Goal: Task Accomplishment & Management: Manage account settings

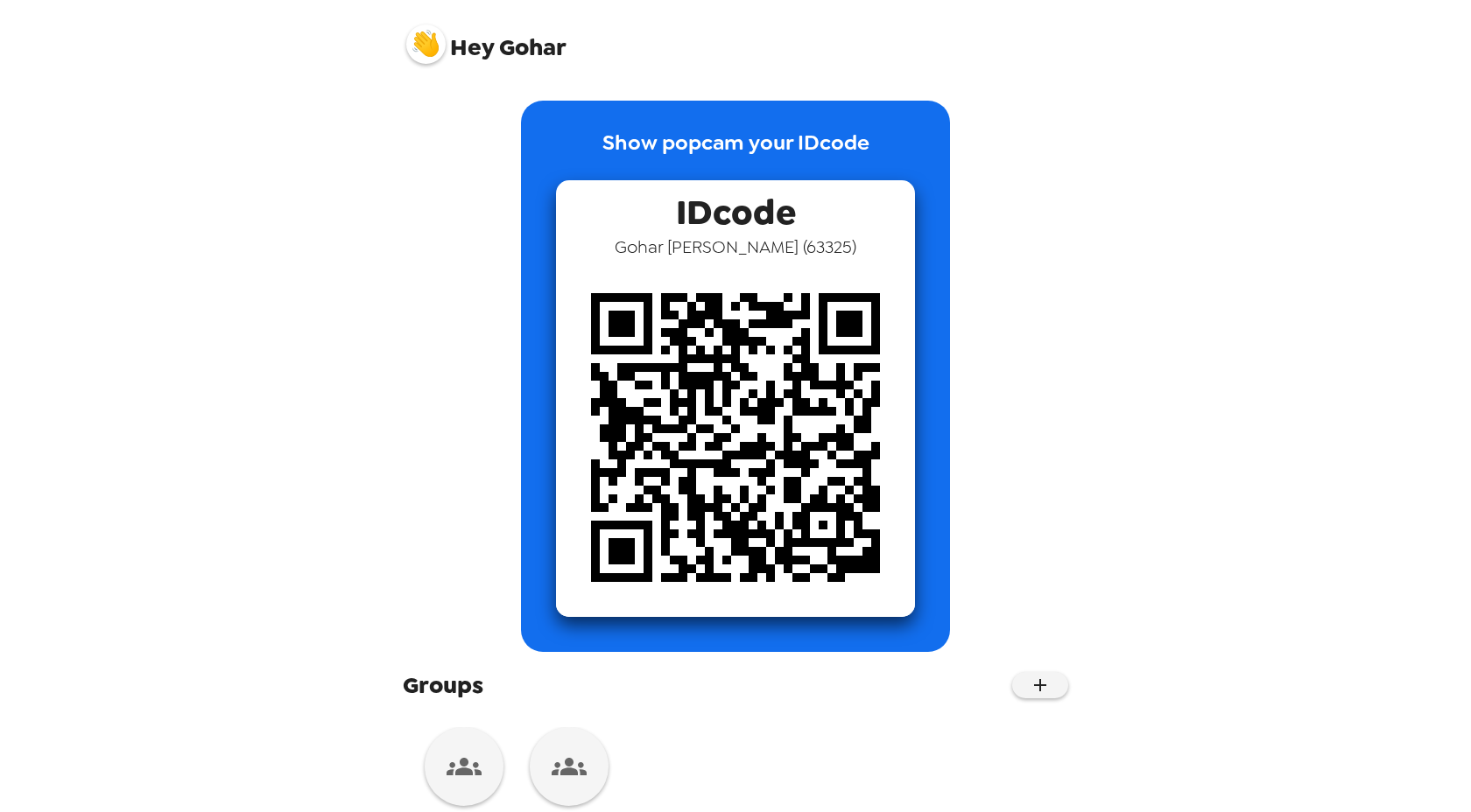
scroll to position [47, 0]
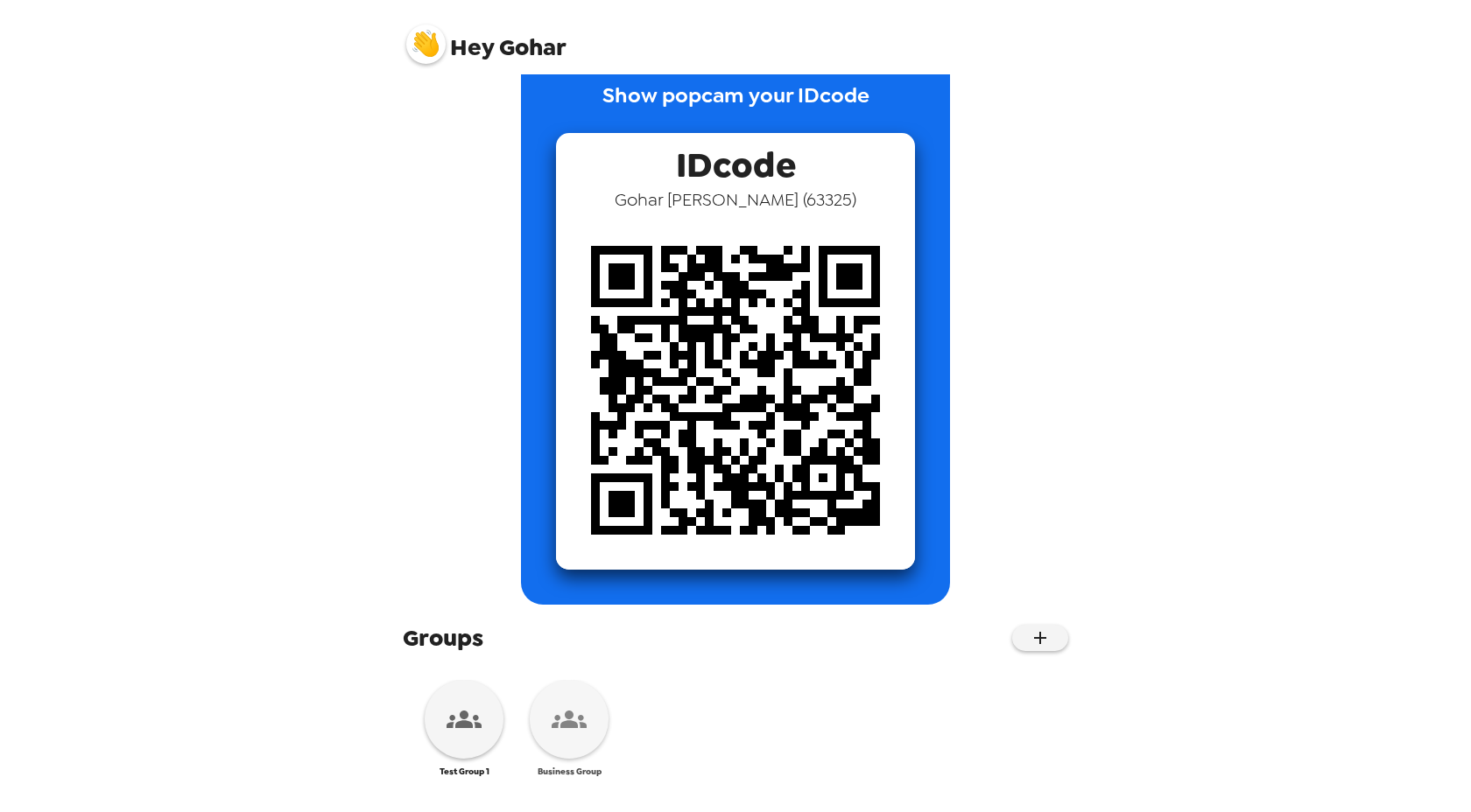
click at [565, 715] on icon at bounding box center [570, 719] width 35 height 18
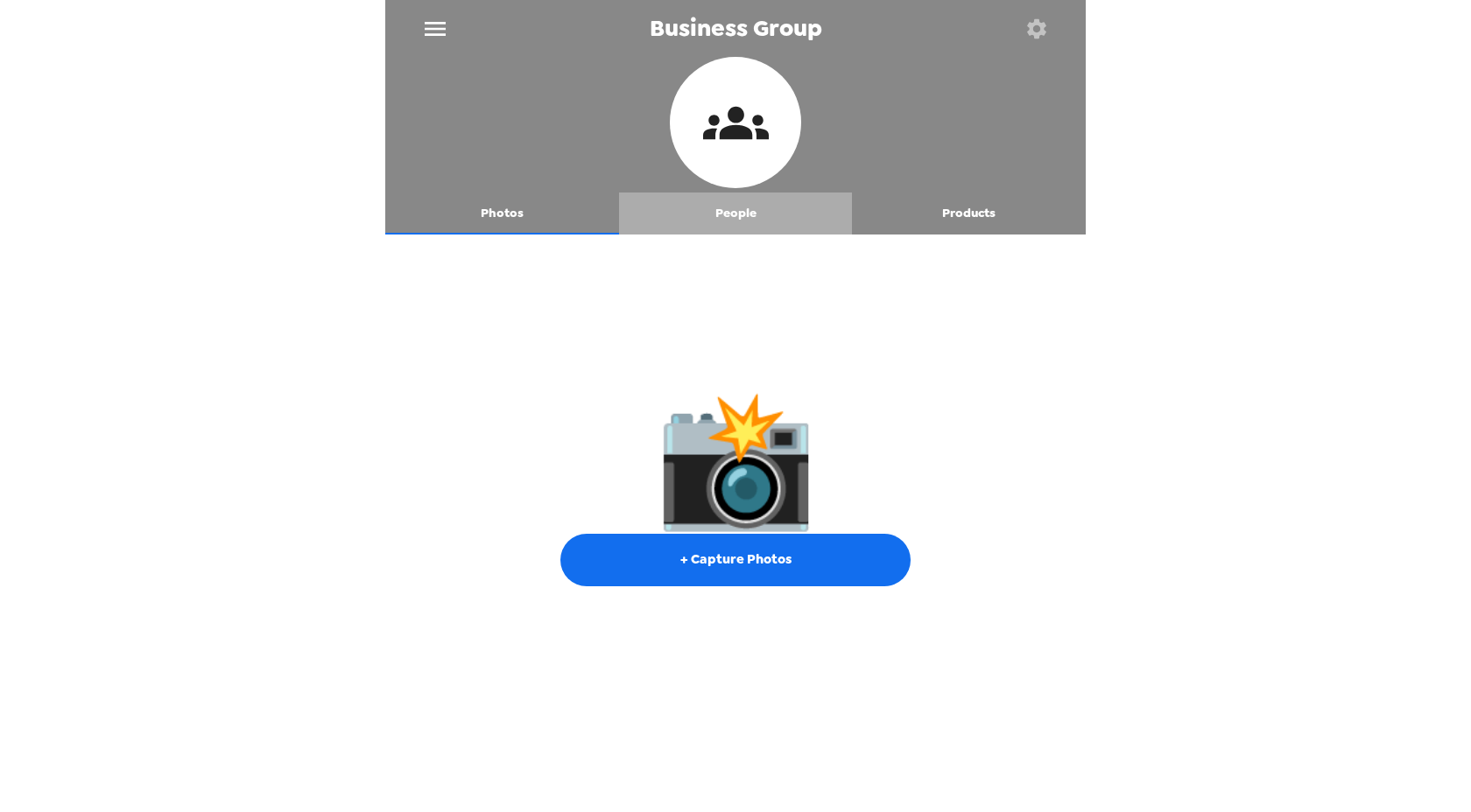
click at [726, 215] on button "People" at bounding box center [736, 213] width 234 height 42
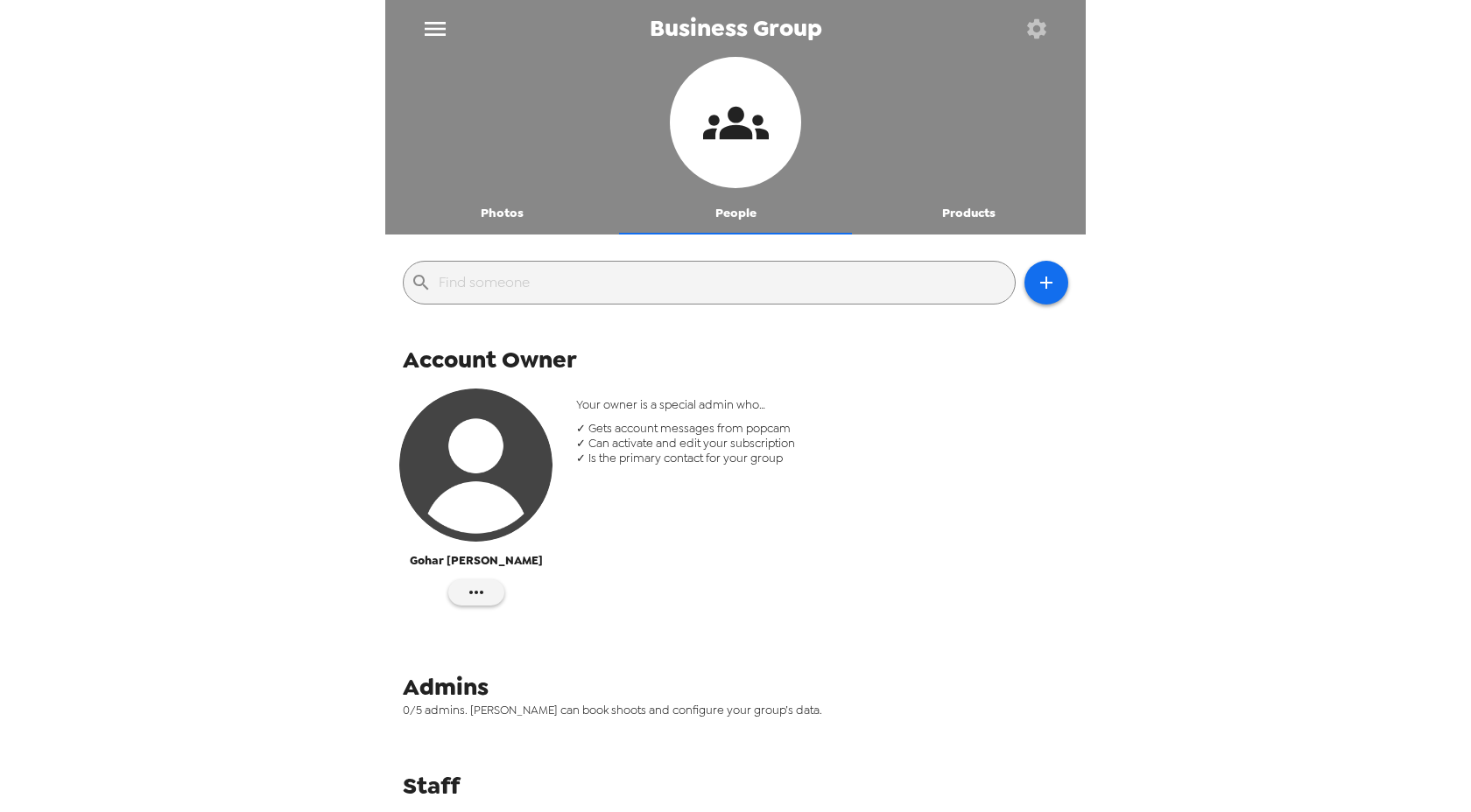
scroll to position [55, 0]
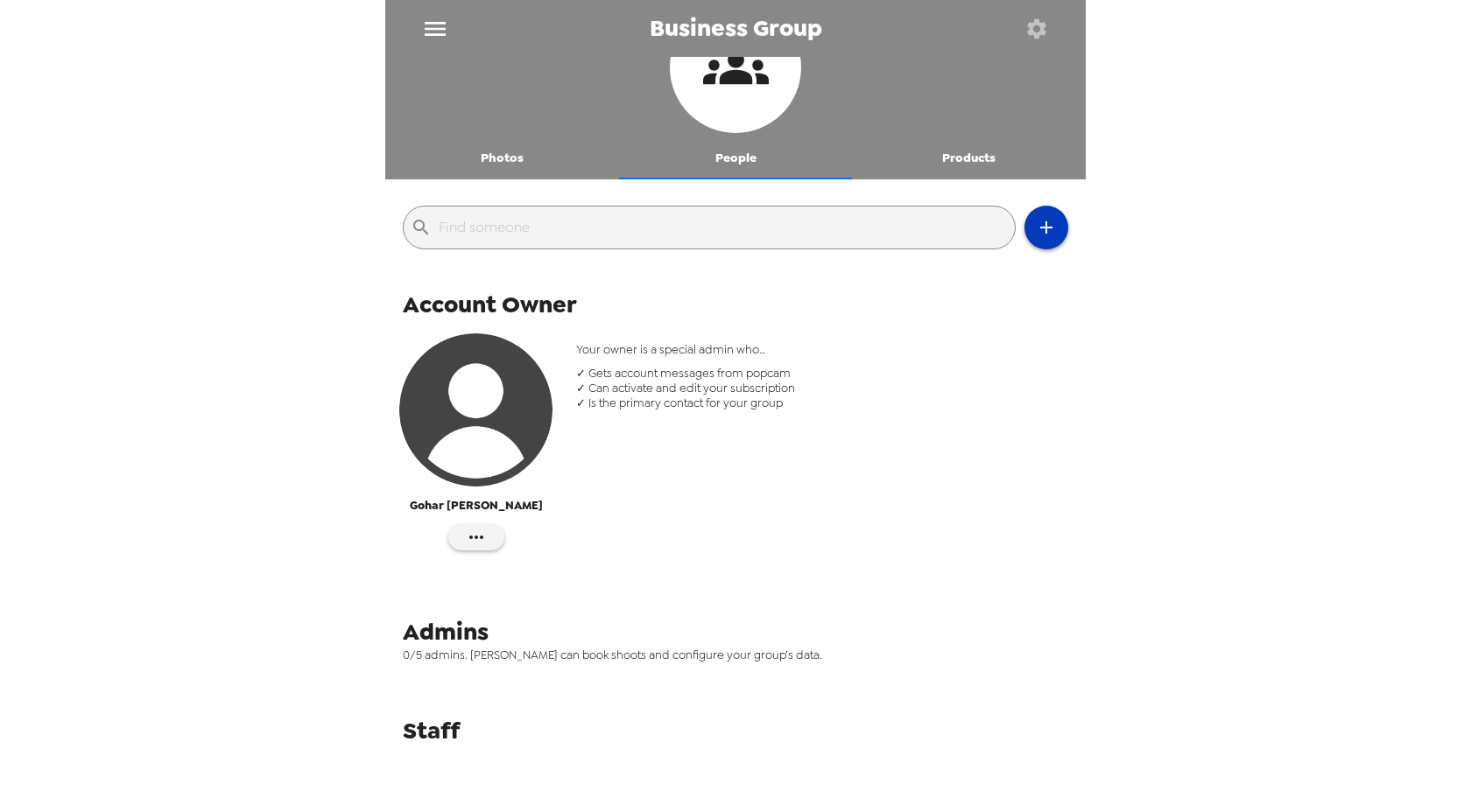
click at [1040, 226] on icon "button" at bounding box center [1046, 227] width 21 height 21
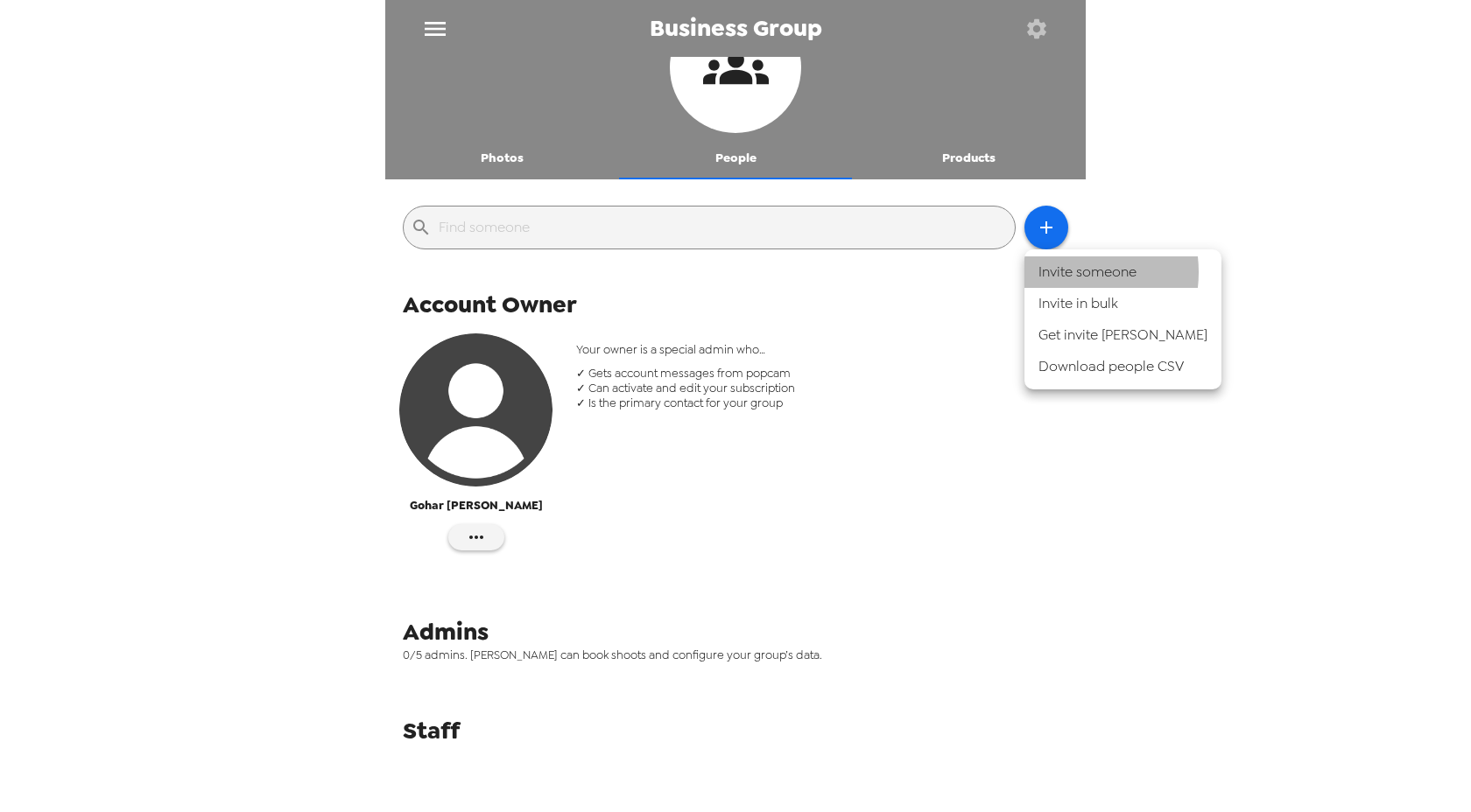
click at [1059, 272] on li "Invite someone" at bounding box center [1123, 272] width 197 height 32
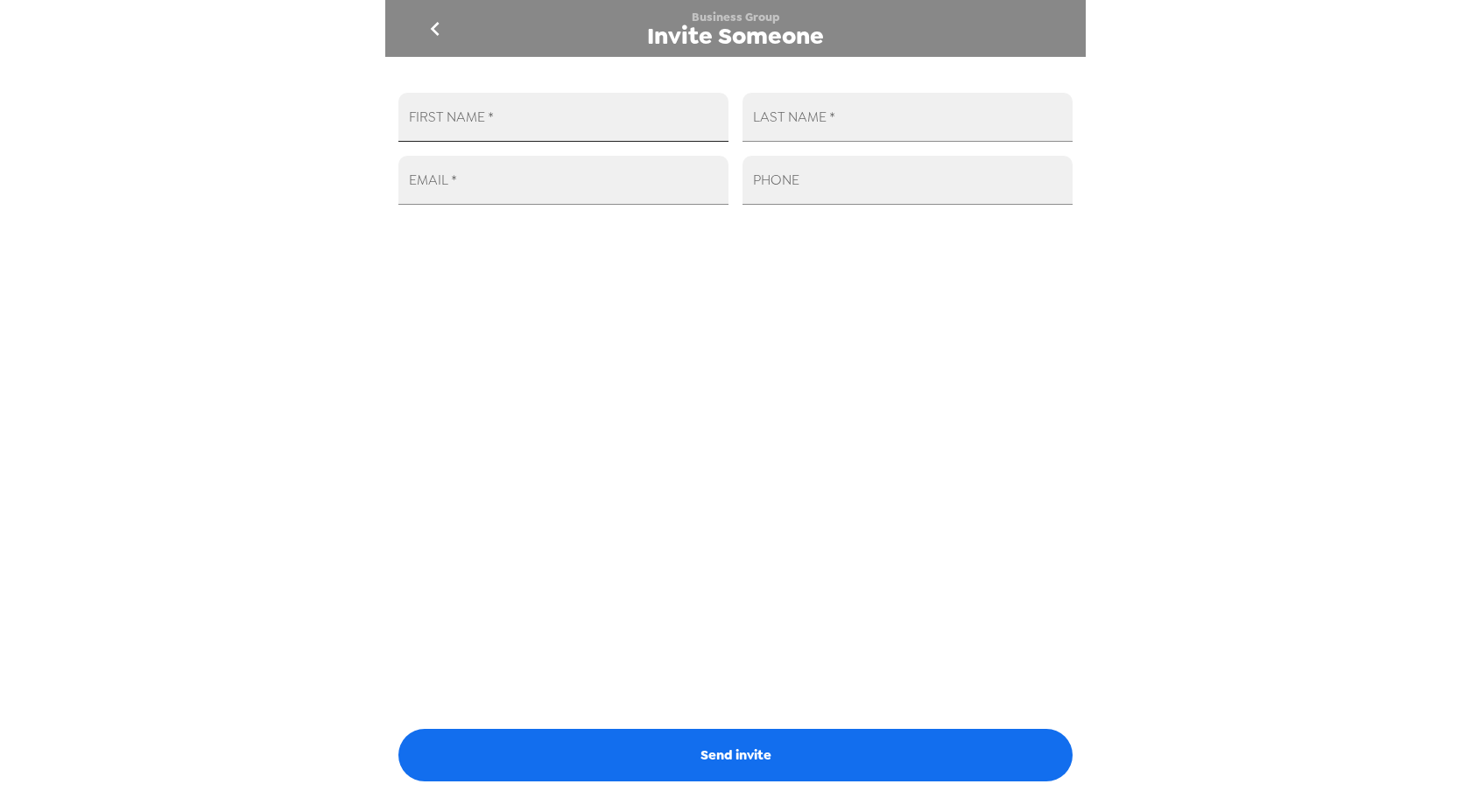
click at [521, 124] on input "FIRST NAME   *" at bounding box center [563, 117] width 330 height 49
type input "Test"
click at [775, 120] on input "LAST NAME   *" at bounding box center [907, 117] width 330 height 49
type input "User"
click at [587, 183] on input "EMAIL   *" at bounding box center [563, 180] width 330 height 49
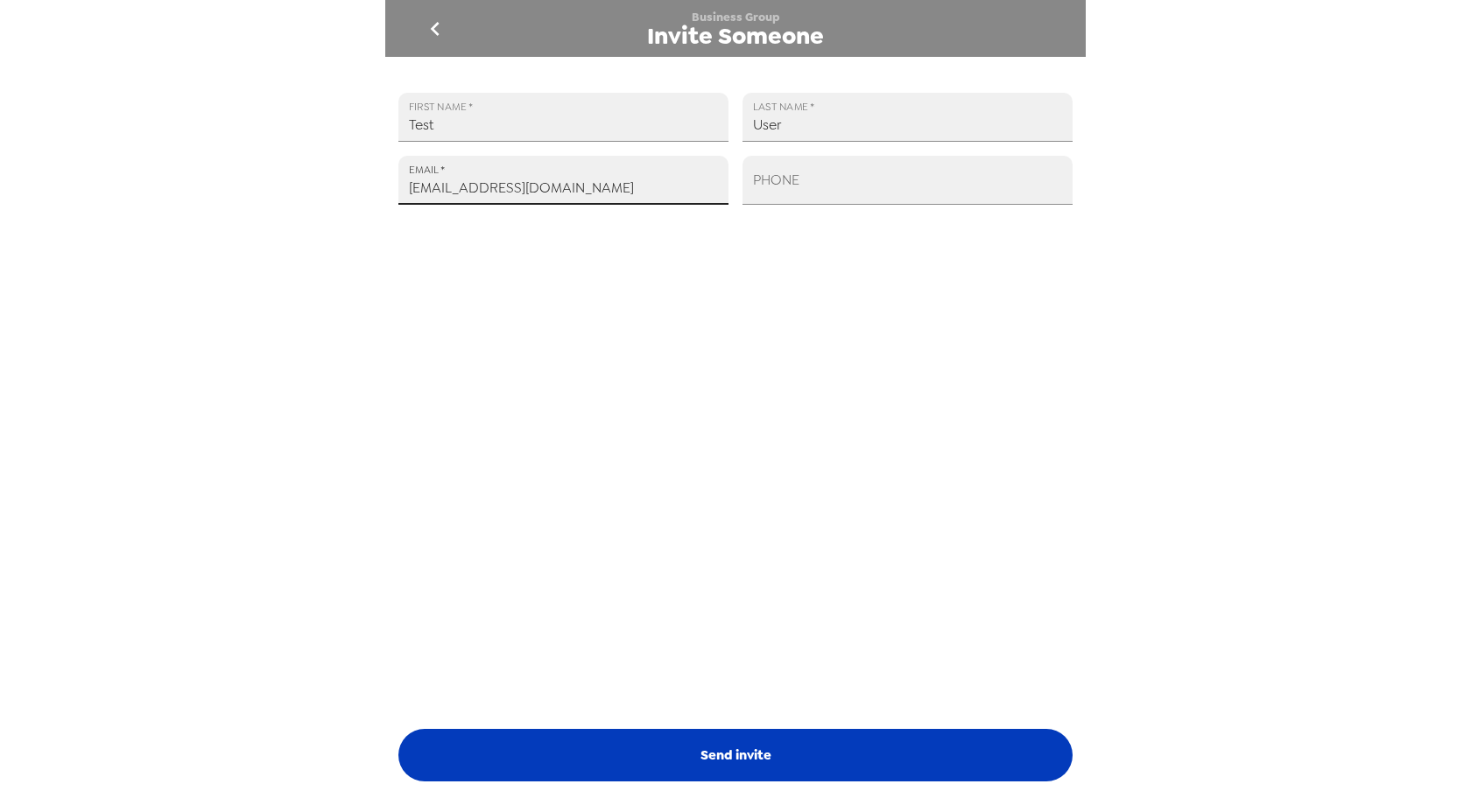
type input "testUser1@gmail.com"
click at [754, 739] on button "Send invite" at bounding box center [736, 755] width 674 height 52
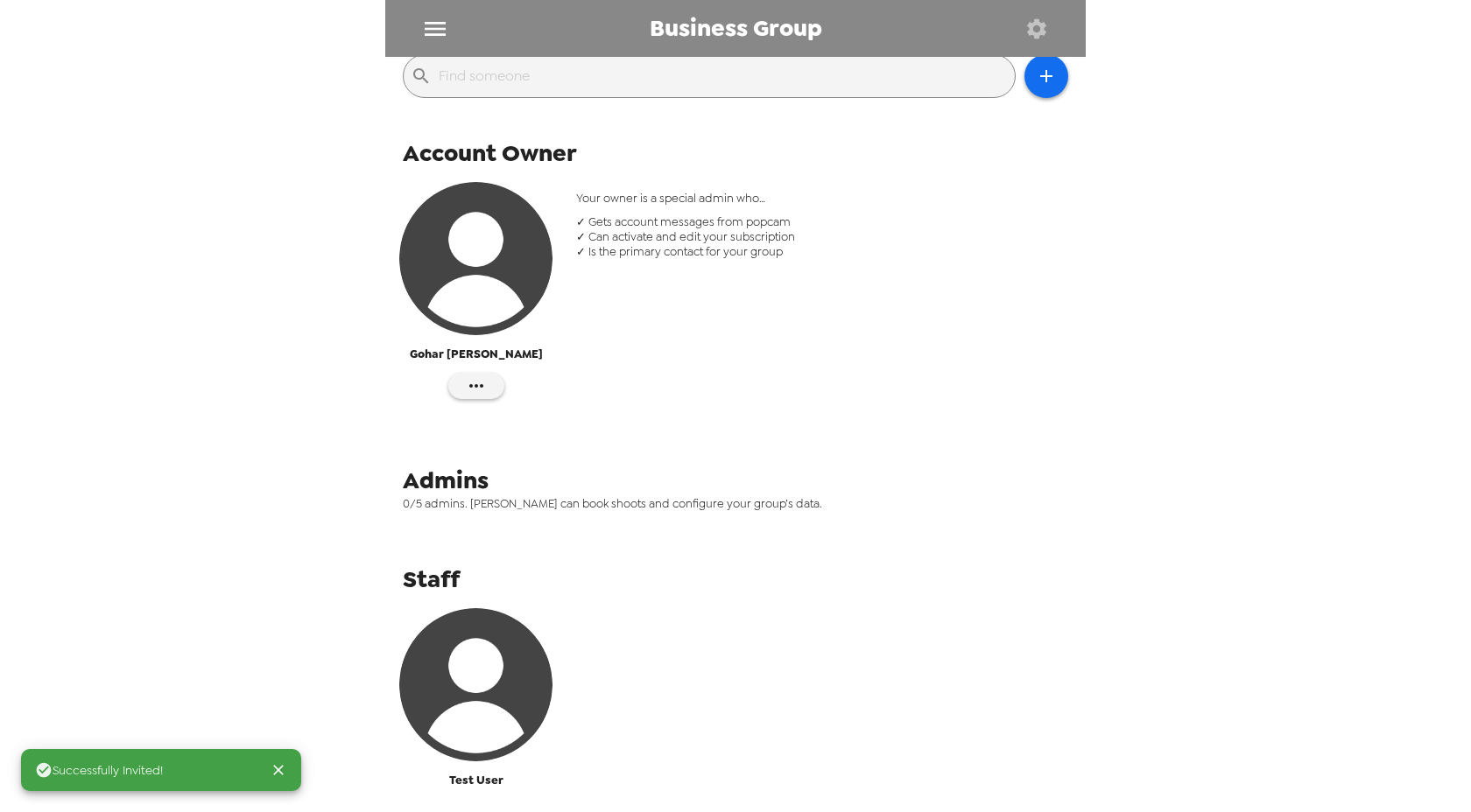
scroll to position [313, 0]
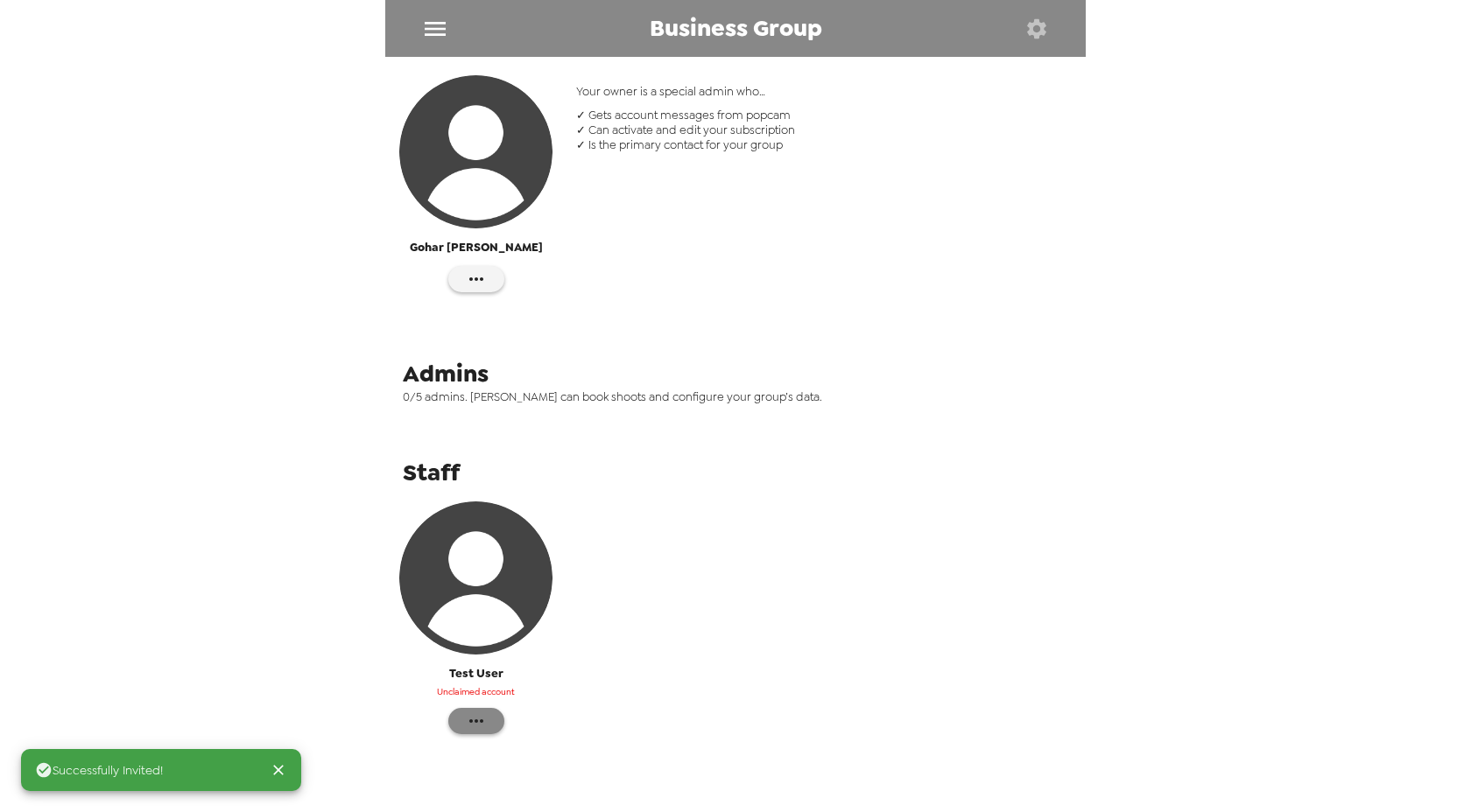
click at [484, 720] on icon "button" at bounding box center [475, 720] width 21 height 21
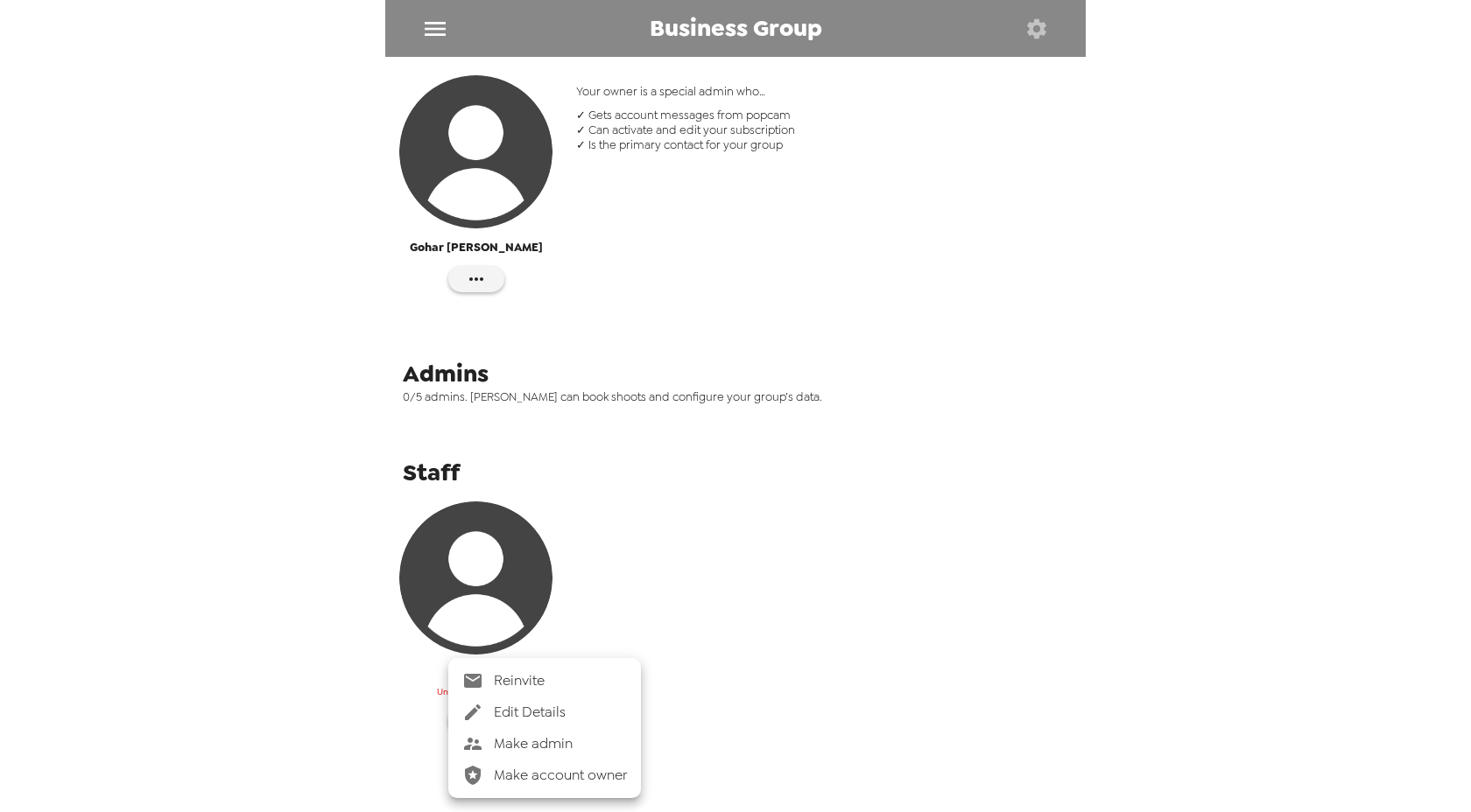
click at [537, 714] on span "Edit Details" at bounding box center [560, 711] width 133 height 21
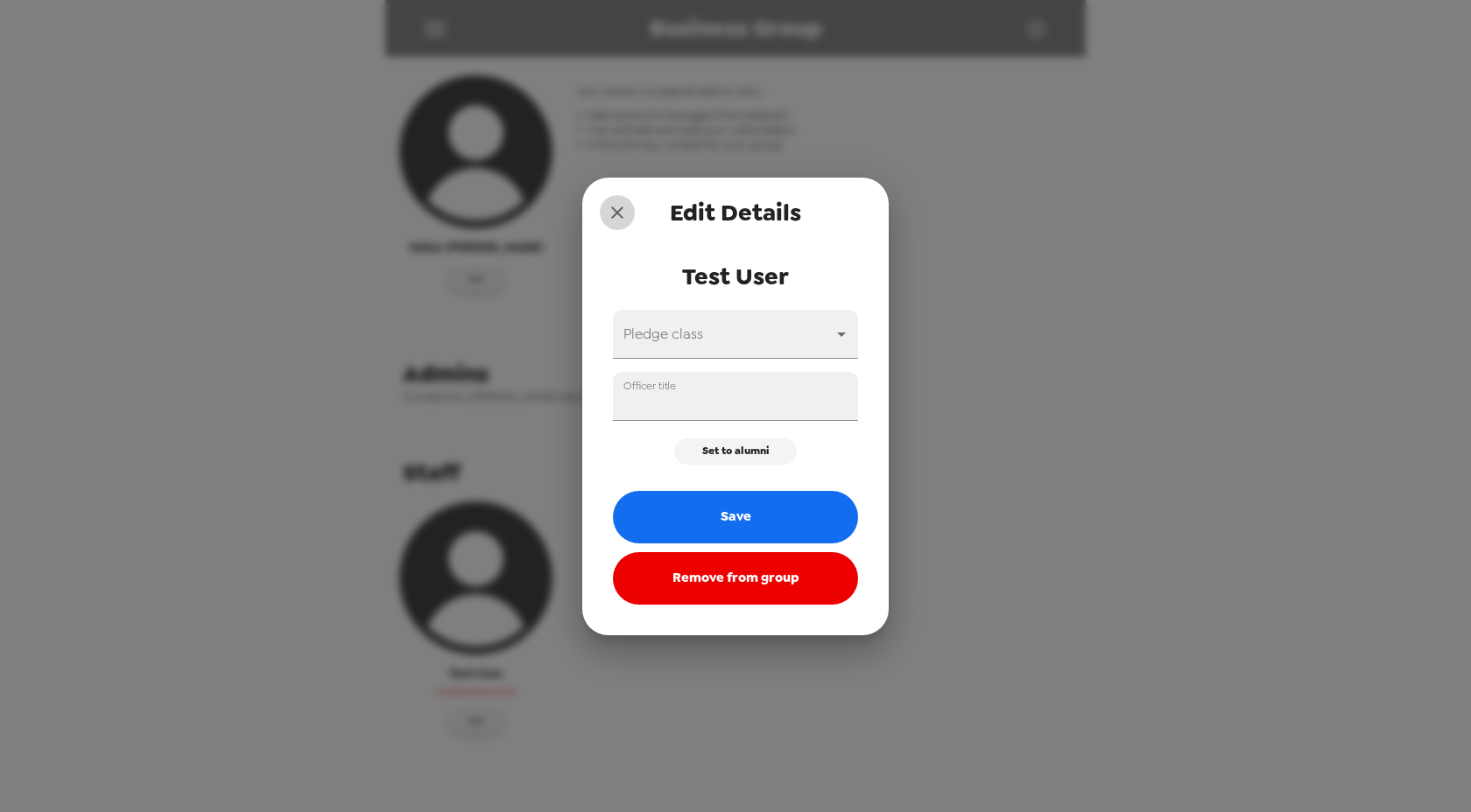
click at [622, 216] on icon "close" at bounding box center [616, 212] width 21 height 21
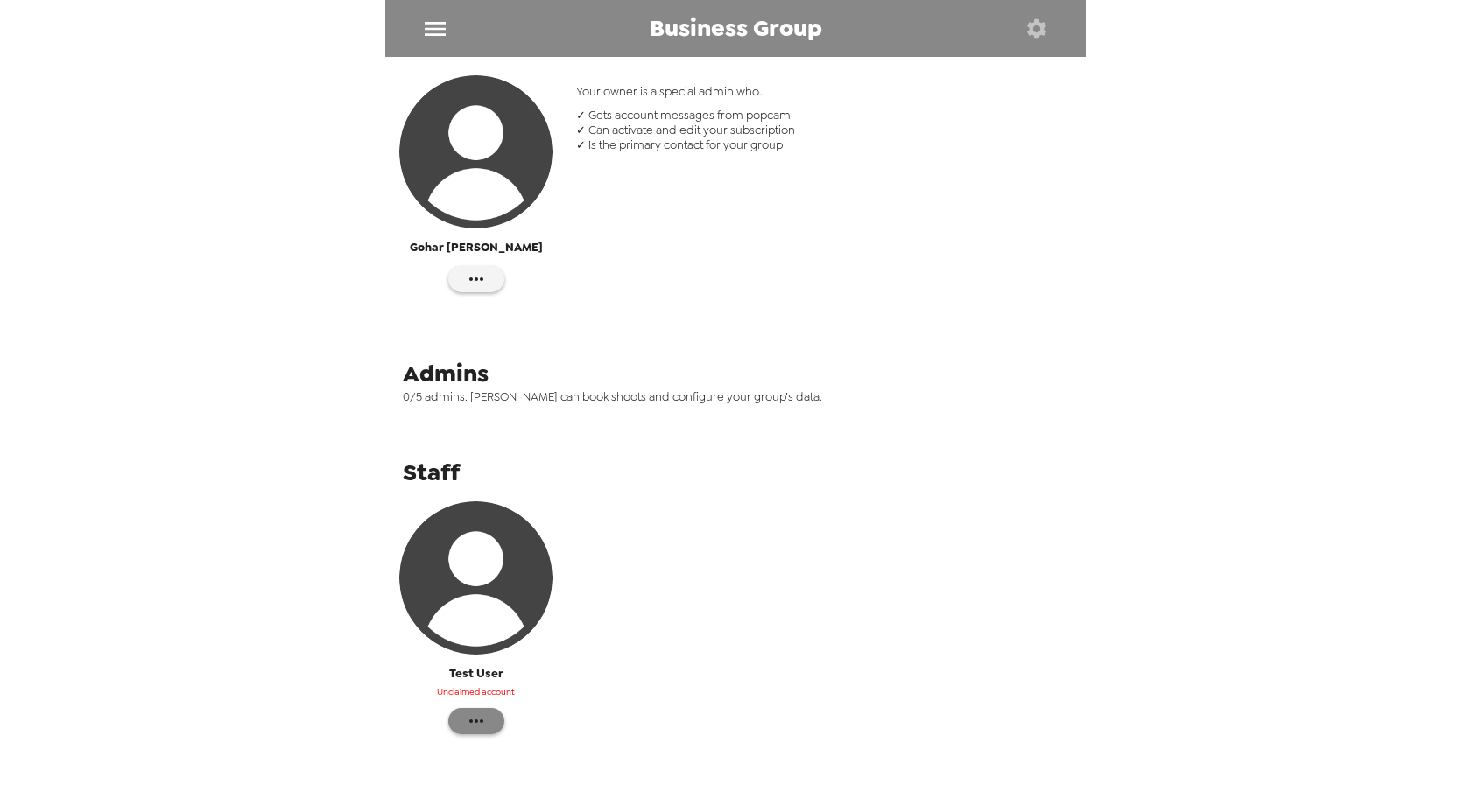
click at [475, 719] on icon "button" at bounding box center [476, 721] width 14 height 4
click at [524, 710] on span "Edit Details" at bounding box center [560, 711] width 133 height 21
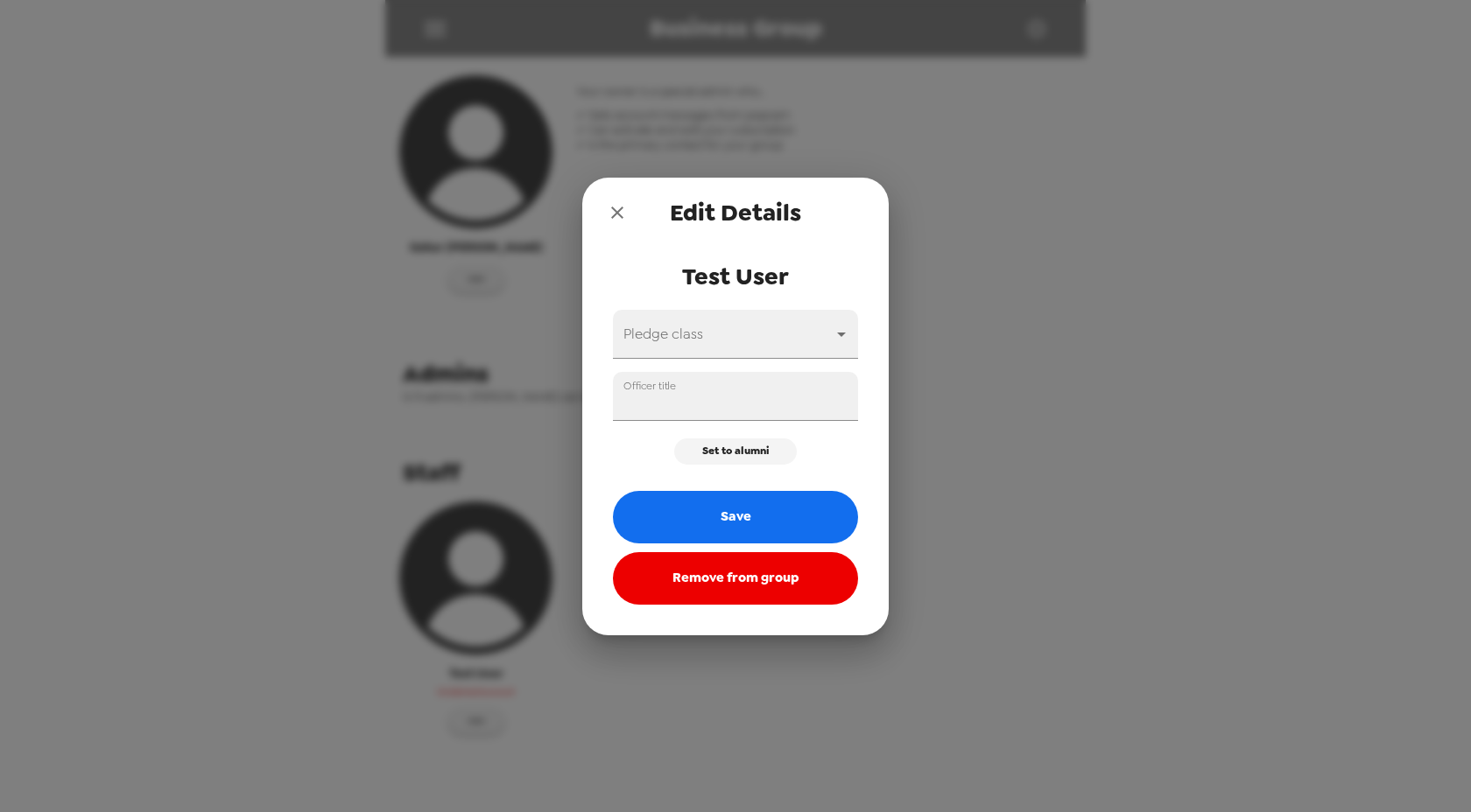
click at [619, 208] on icon "close" at bounding box center [616, 212] width 21 height 21
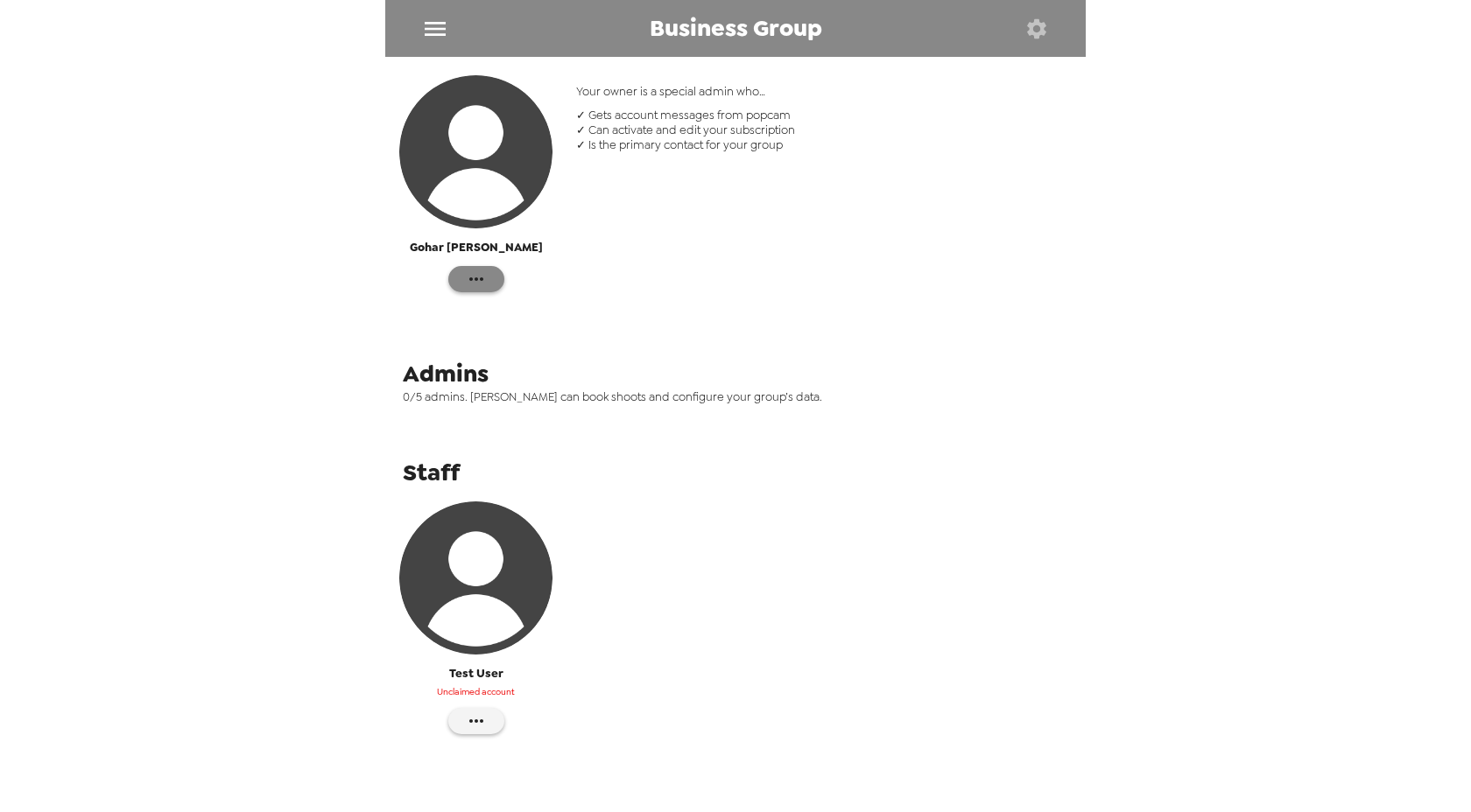
click at [487, 279] on button "button" at bounding box center [476, 279] width 56 height 27
click at [517, 304] on span "Edit Details" at bounding box center [529, 313] width 72 height 21
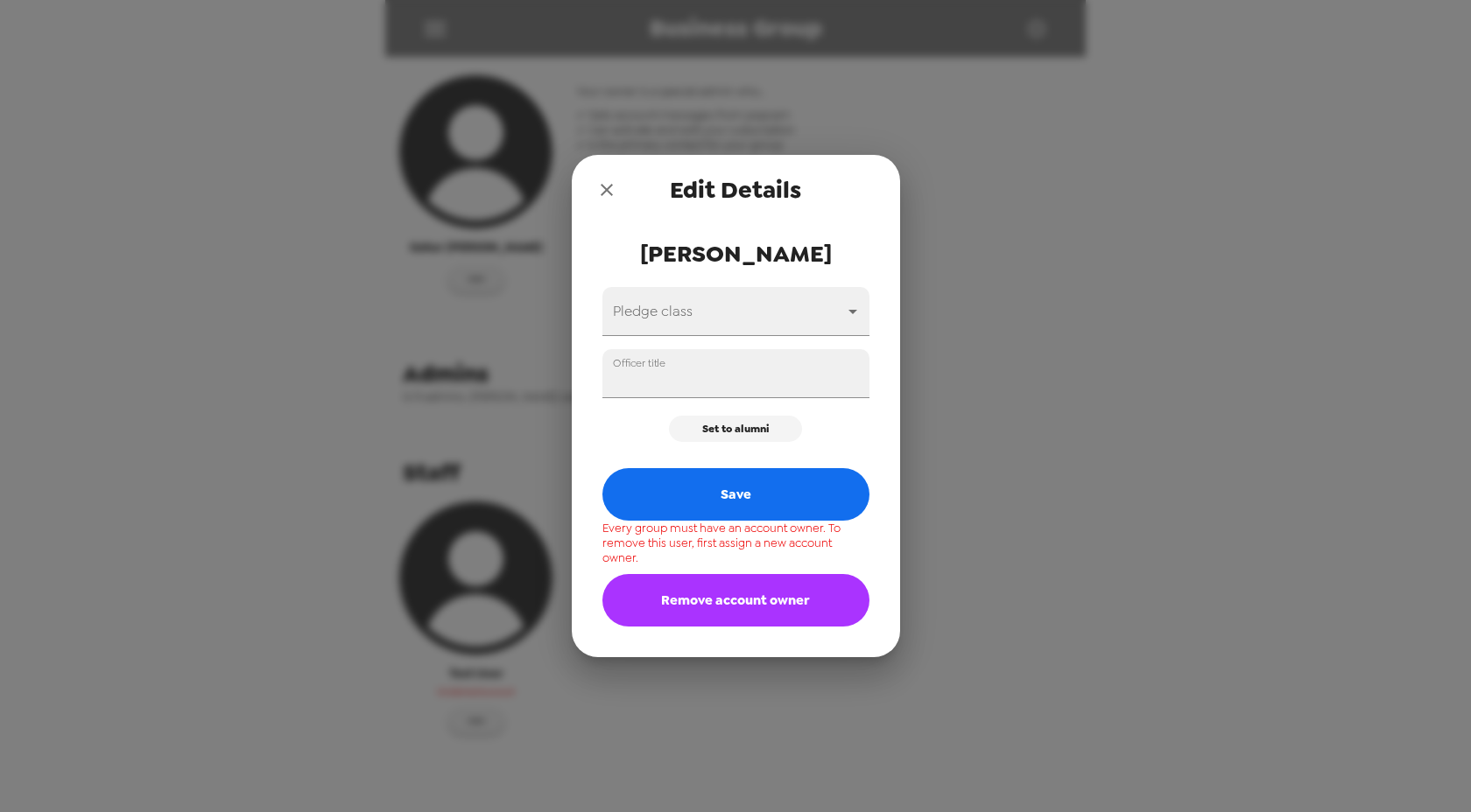
click at [606, 199] on icon "close" at bounding box center [606, 189] width 21 height 21
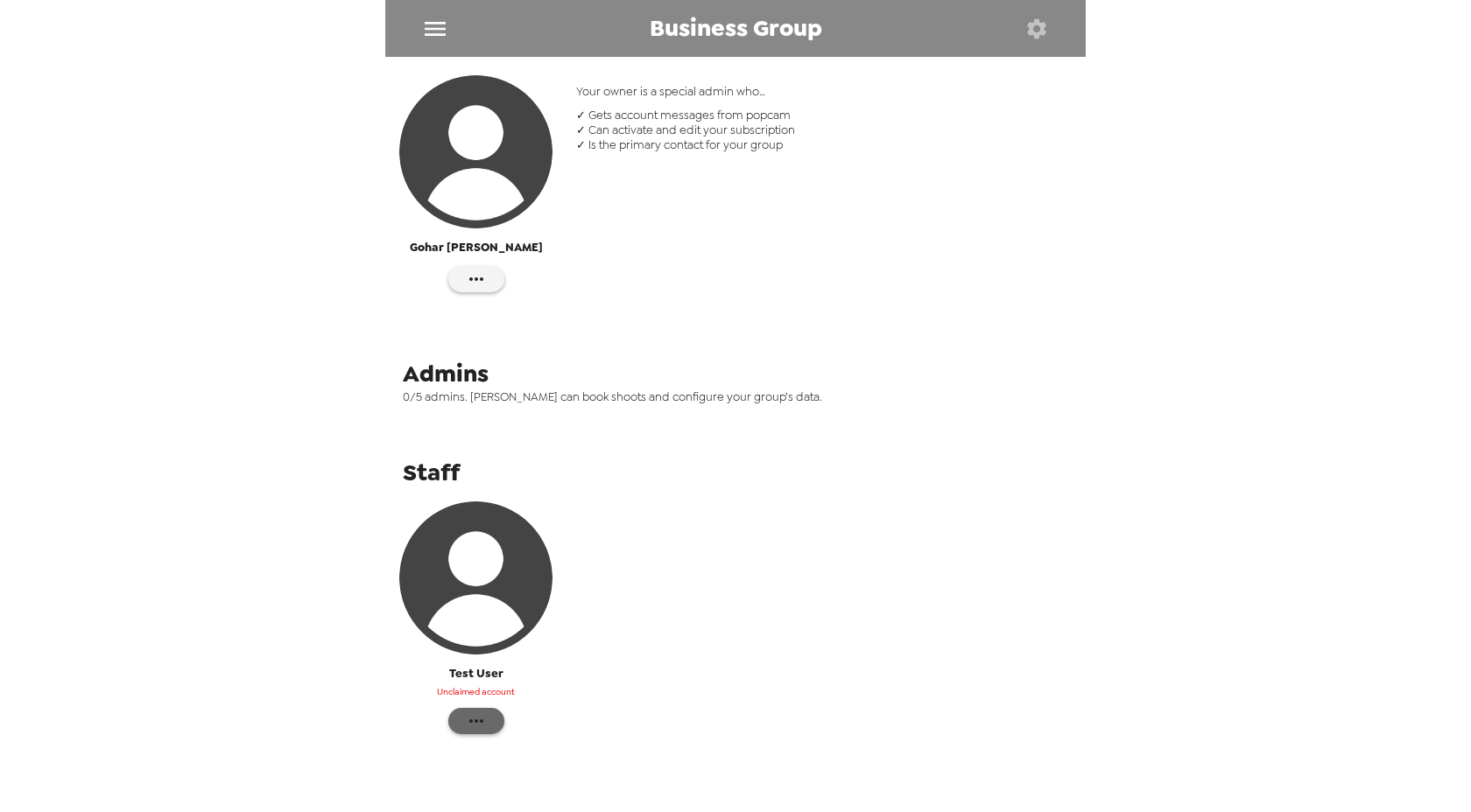
click at [480, 723] on icon "button" at bounding box center [475, 720] width 21 height 21
click at [537, 716] on span "Edit Details" at bounding box center [560, 711] width 133 height 21
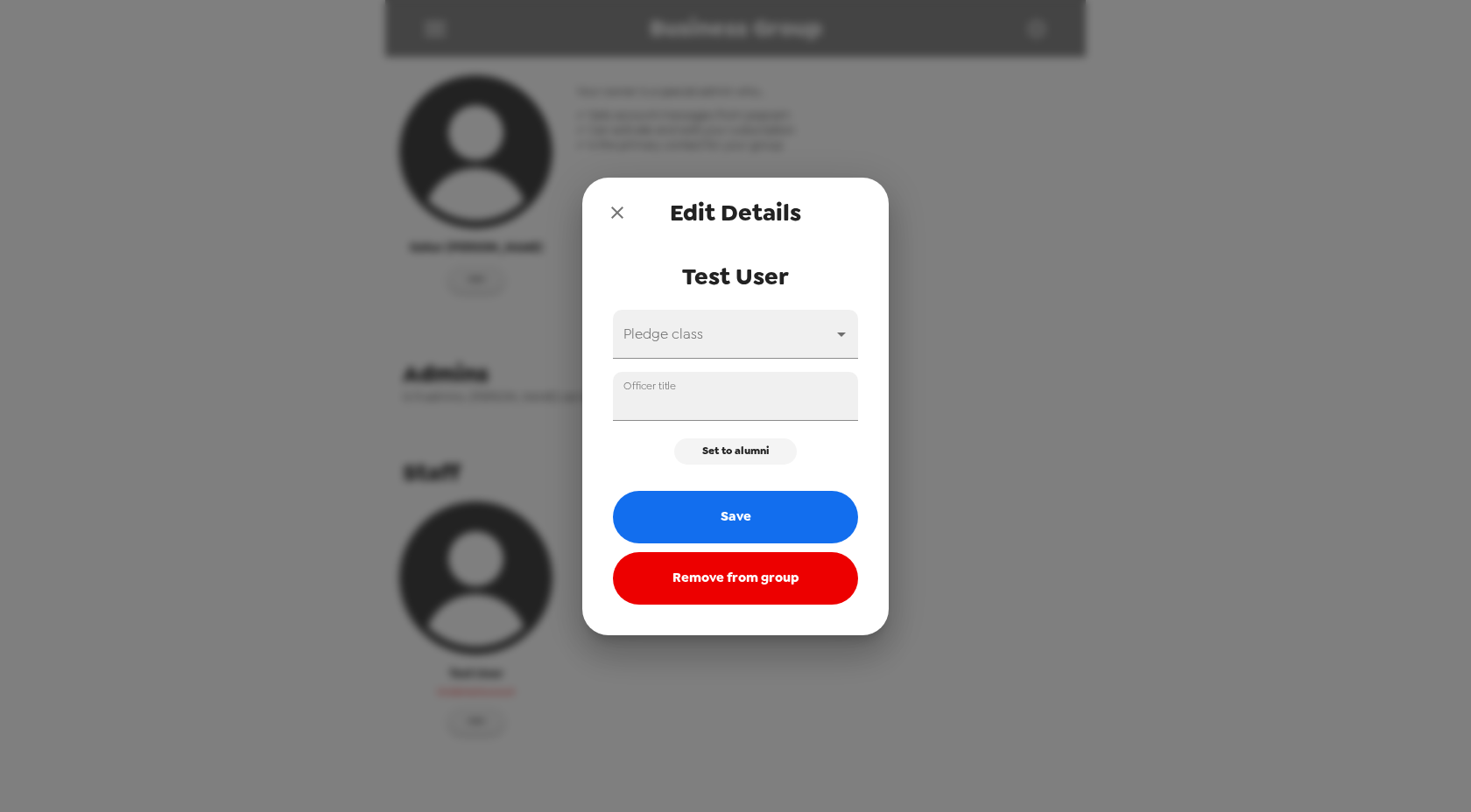
click at [622, 210] on icon "close" at bounding box center [616, 212] width 21 height 21
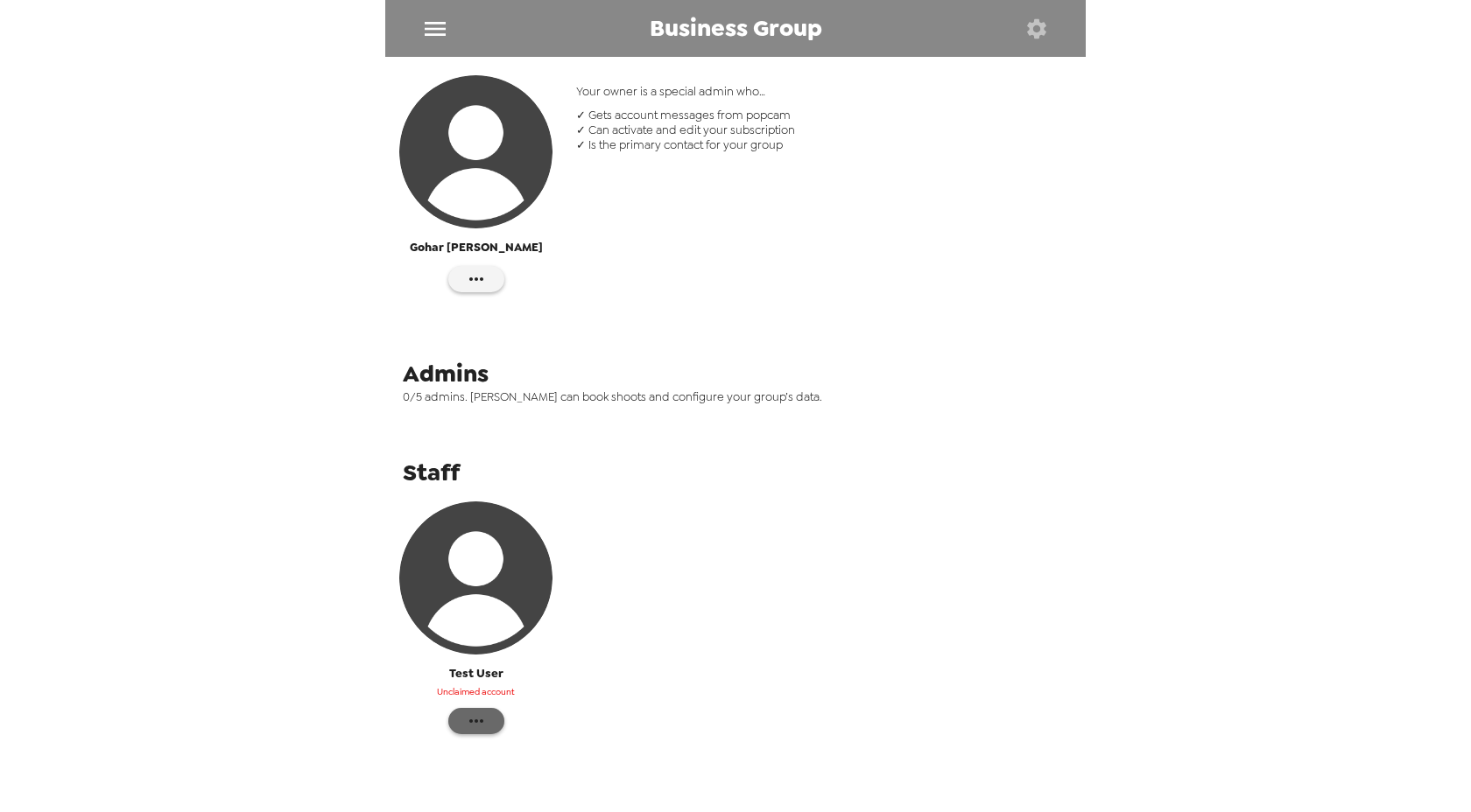
click at [481, 712] on icon "button" at bounding box center [475, 720] width 21 height 21
click at [550, 708] on span "Edit Details" at bounding box center [560, 711] width 133 height 21
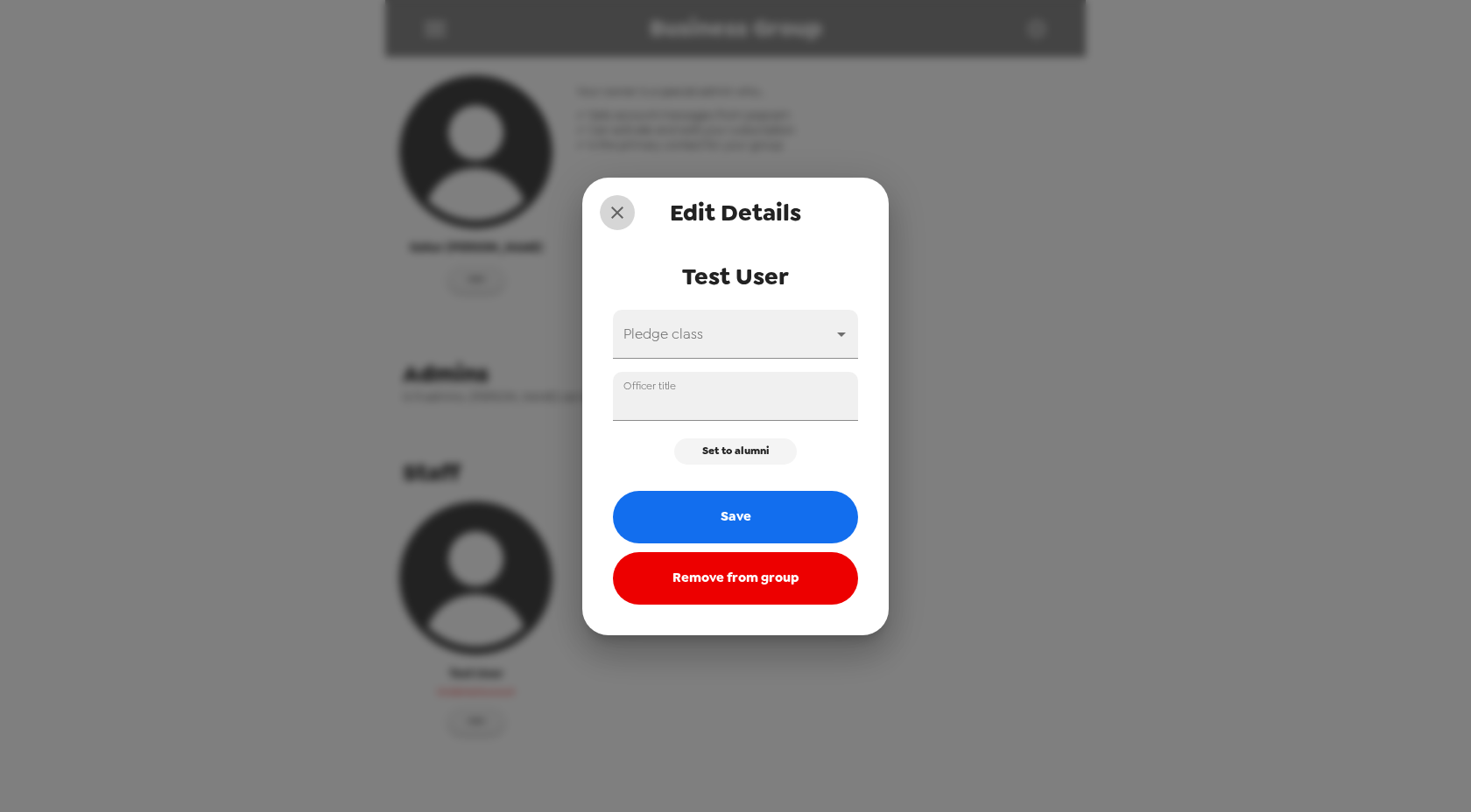
click at [622, 215] on icon "close" at bounding box center [616, 212] width 21 height 21
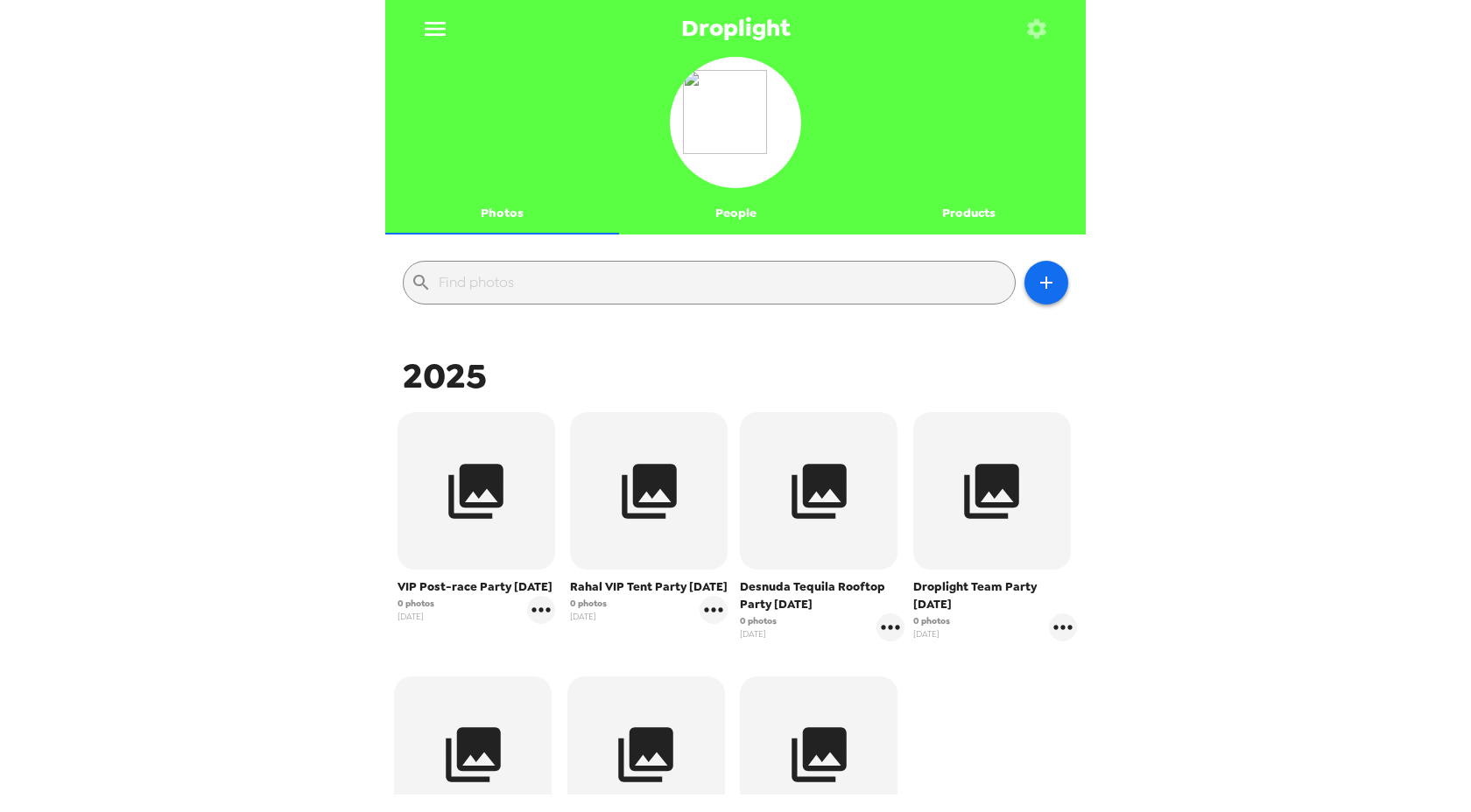
click at [742, 215] on button "People" at bounding box center [736, 213] width 234 height 42
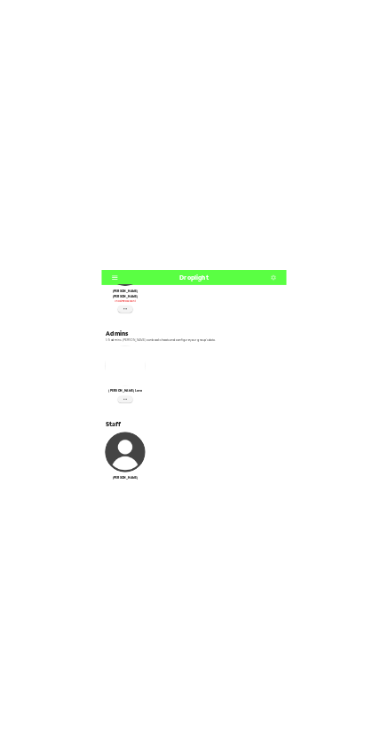
scroll to position [581, 0]
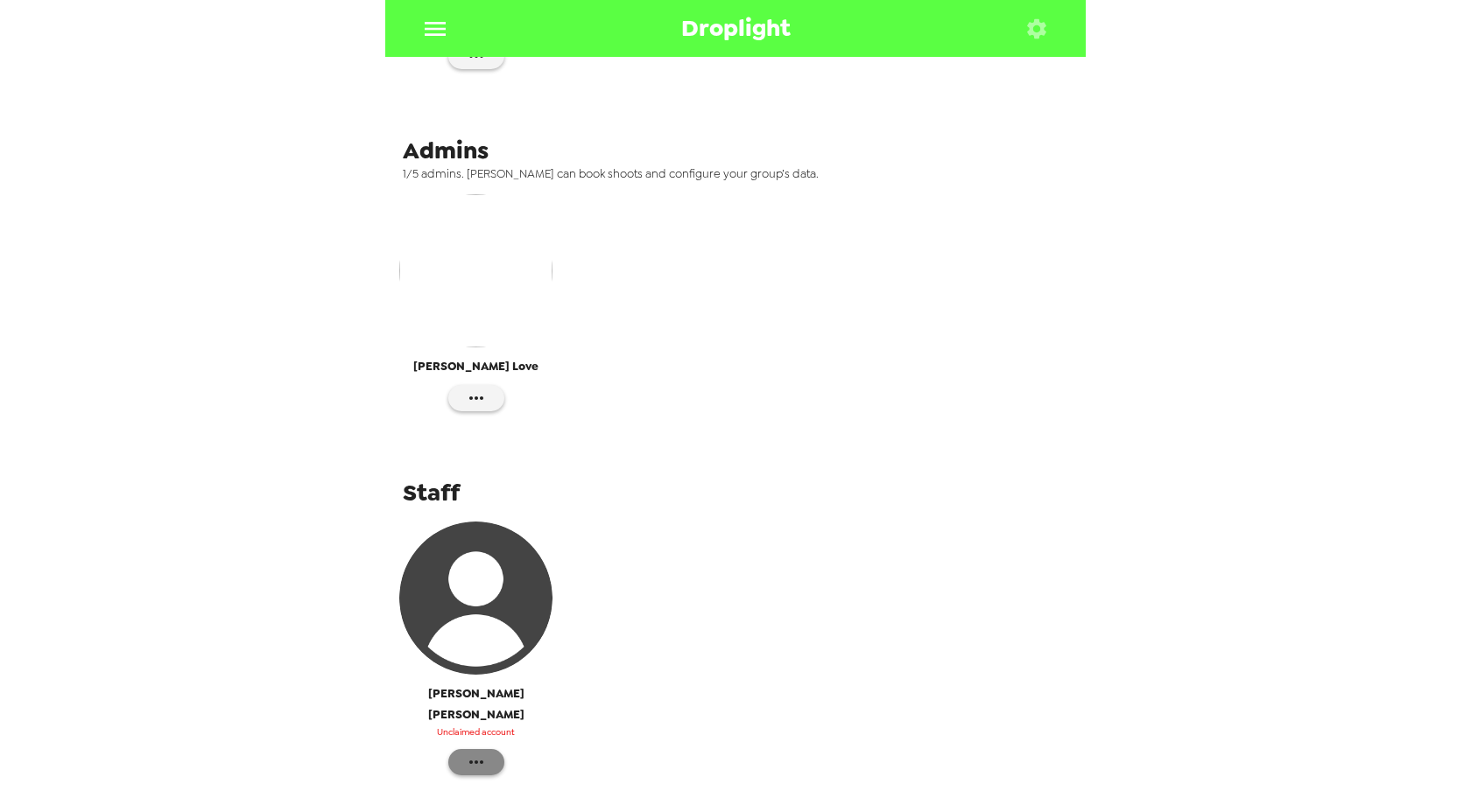
click at [479, 752] on icon "button" at bounding box center [475, 762] width 21 height 21
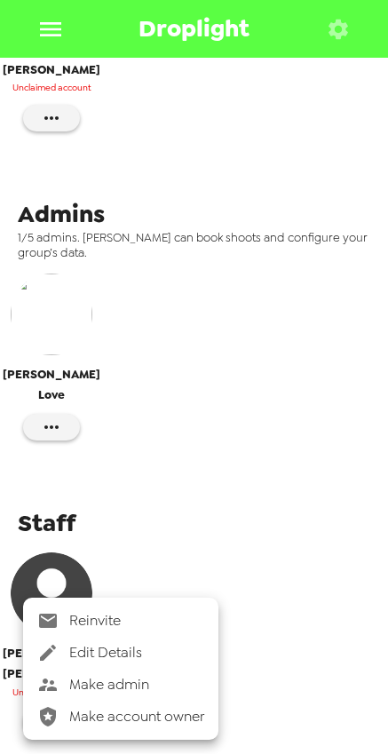
click at [123, 654] on span "Edit Details" at bounding box center [136, 652] width 135 height 21
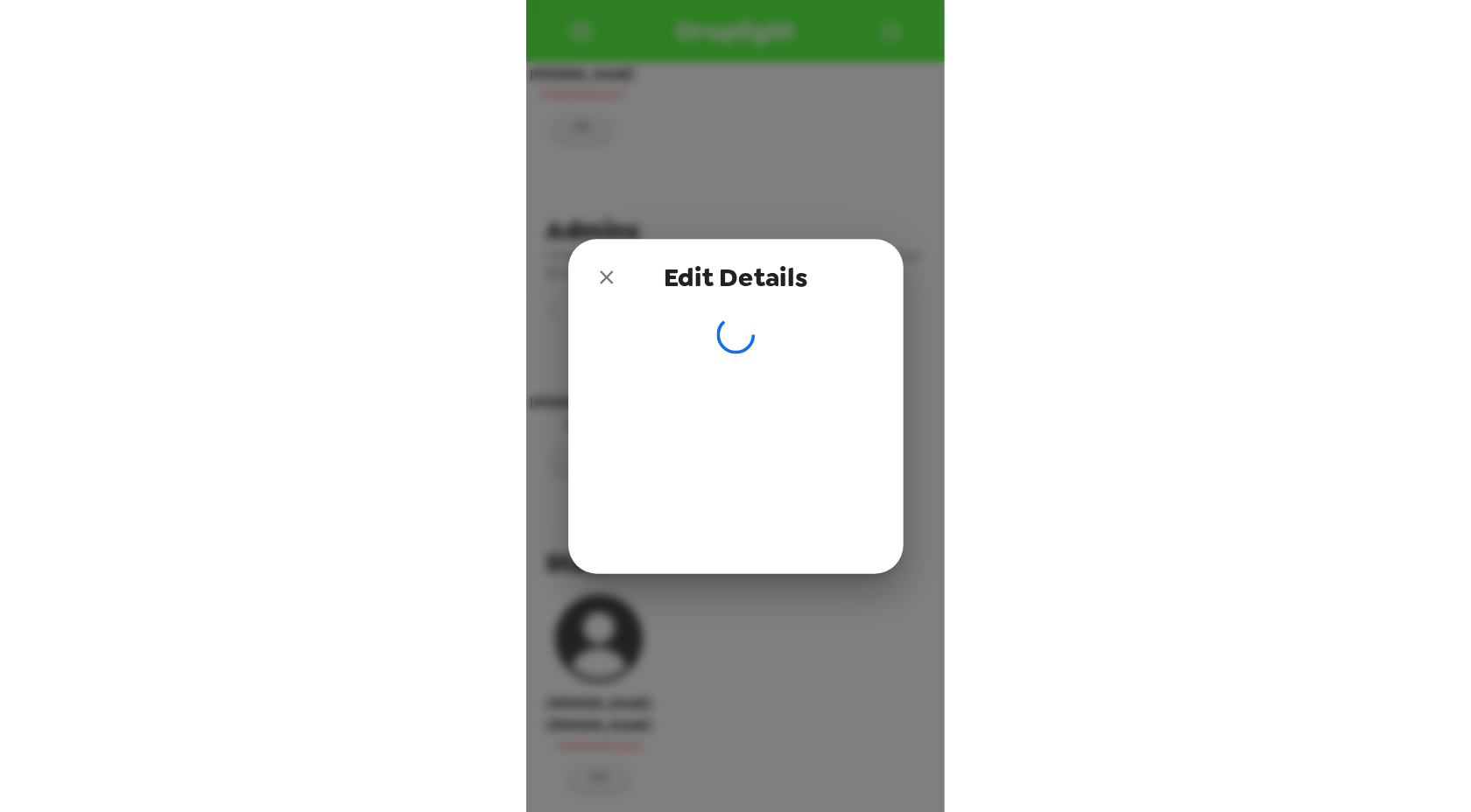
scroll to position [512, 0]
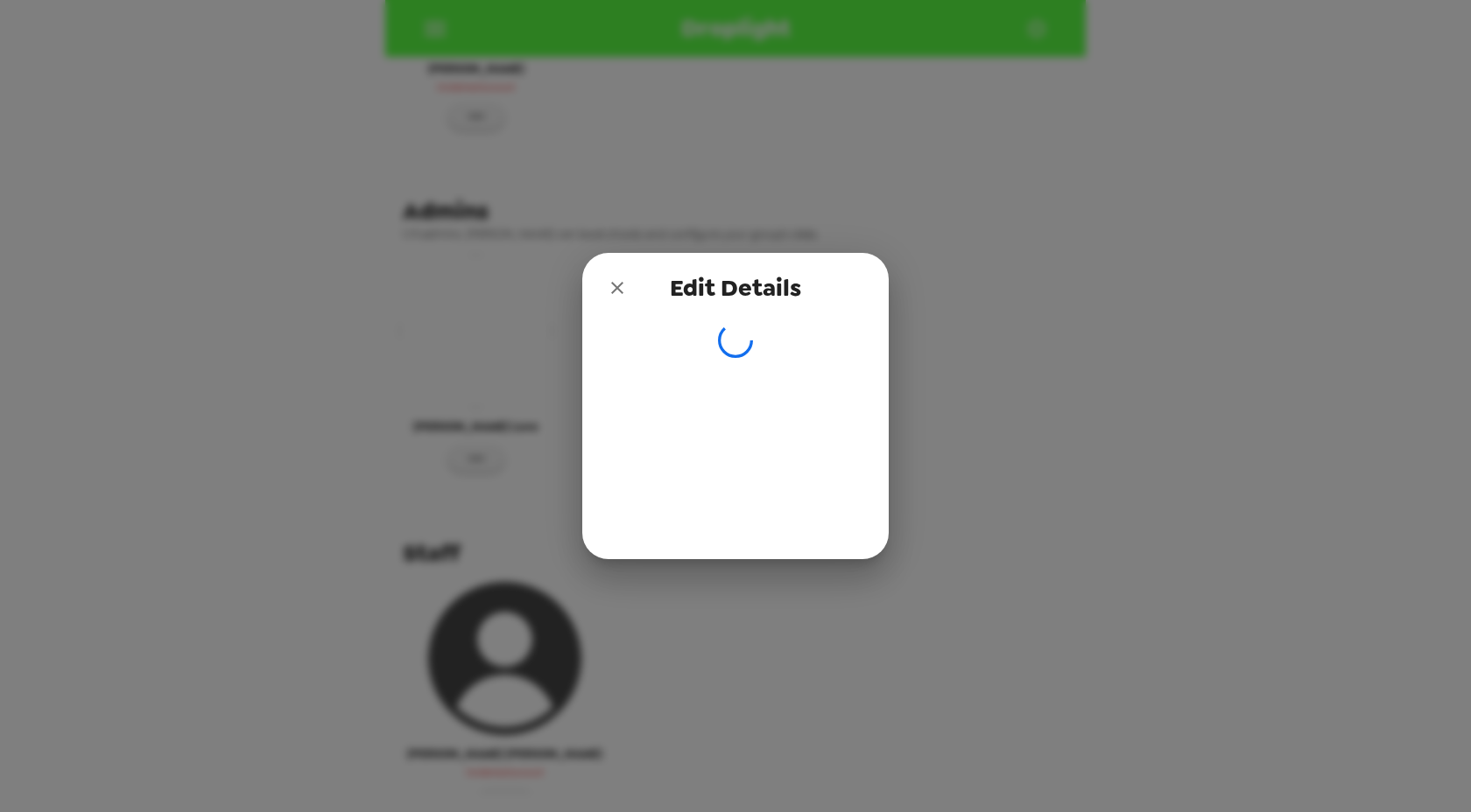
click at [615, 282] on icon "close" at bounding box center [616, 288] width 21 height 21
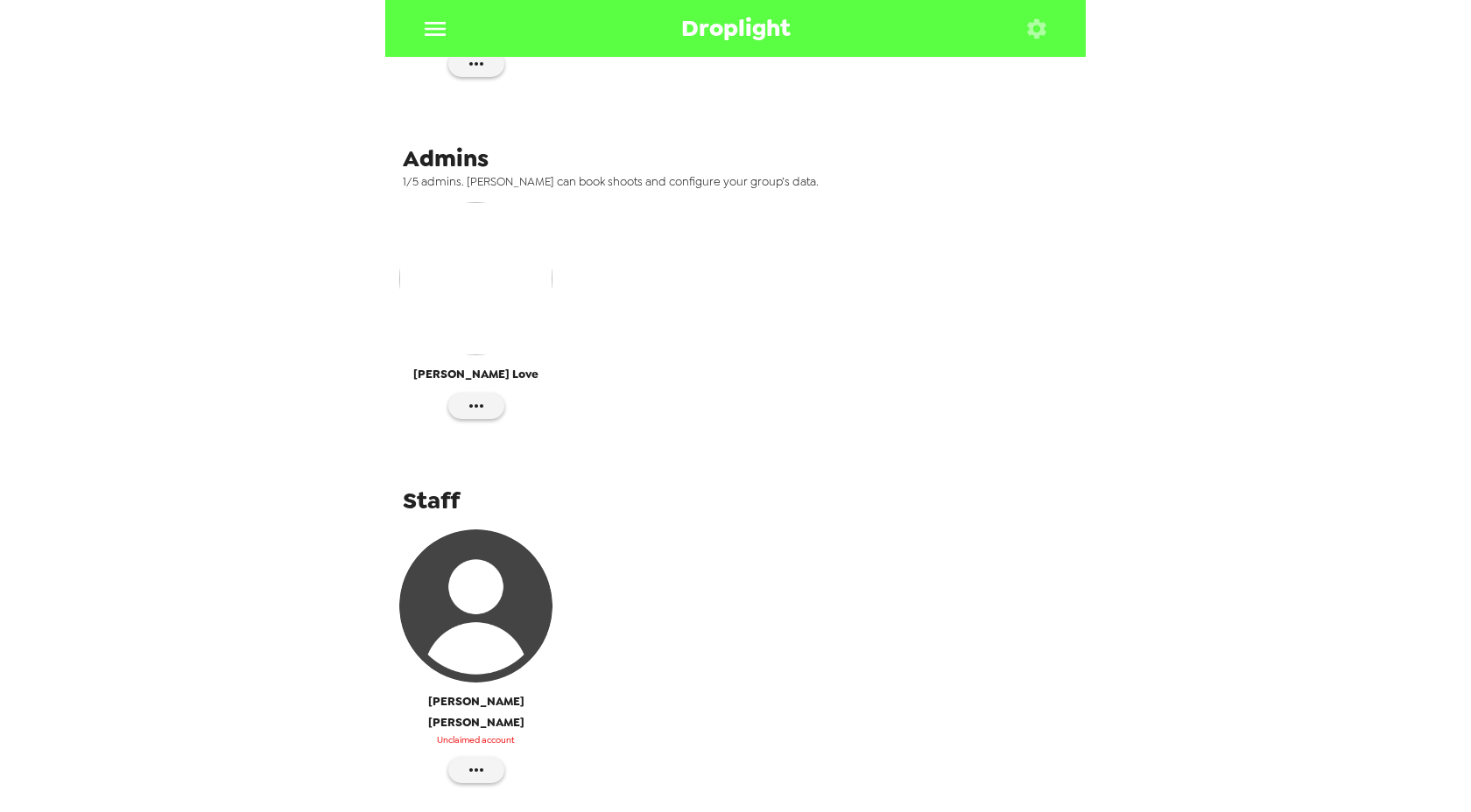
scroll to position [573, 0]
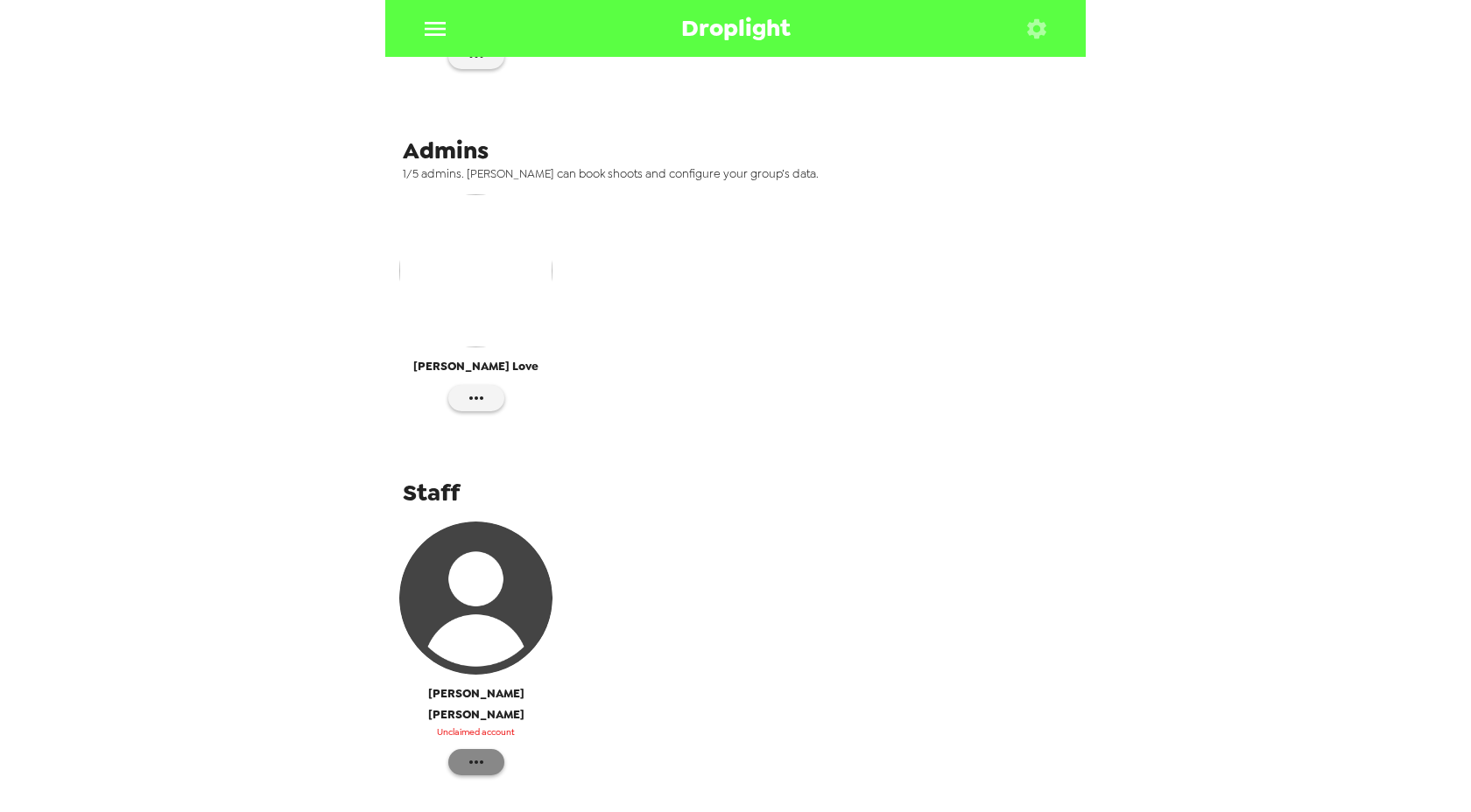
click at [478, 752] on icon "button" at bounding box center [475, 762] width 21 height 21
click at [626, 615] on div at bounding box center [736, 406] width 1471 height 812
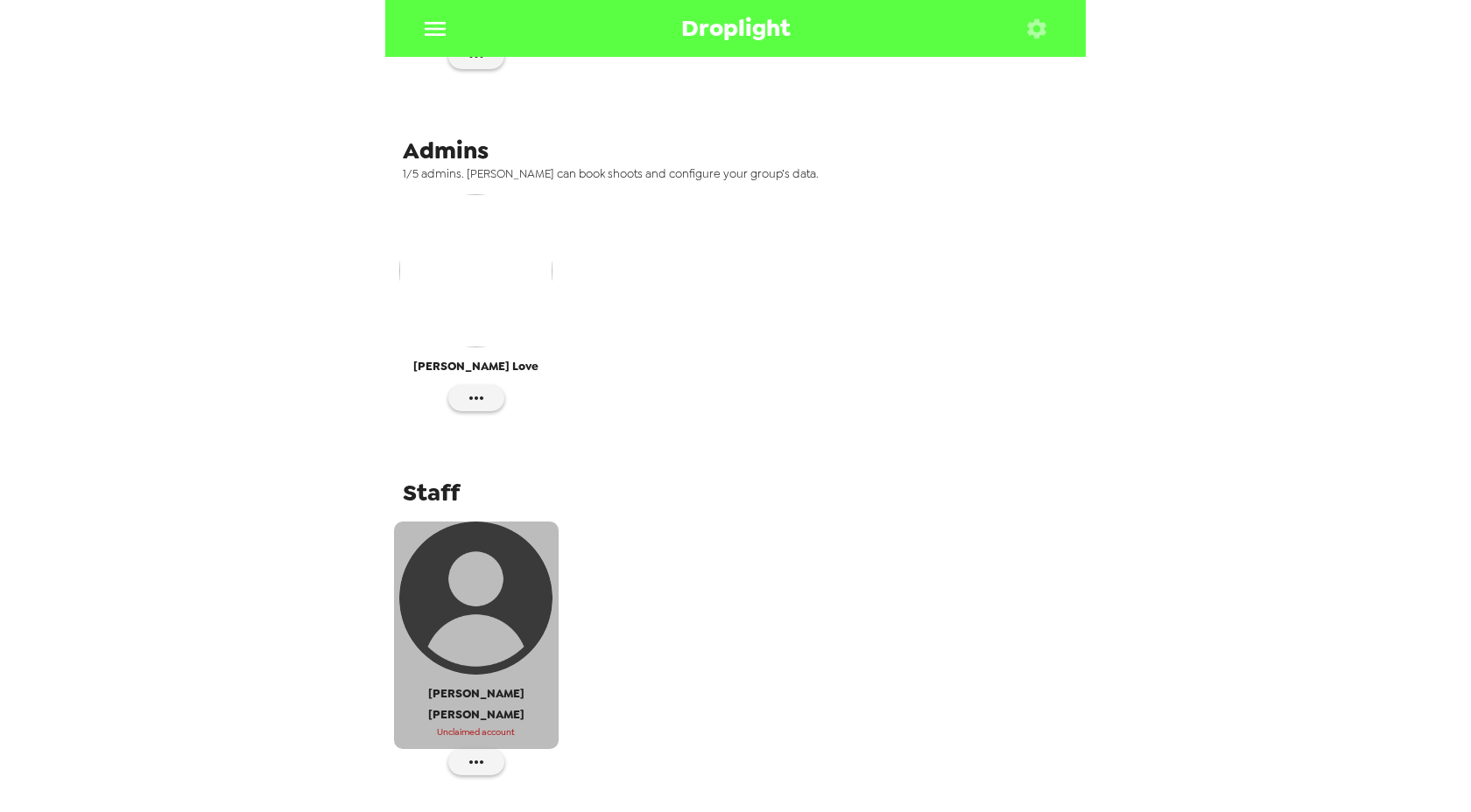
click at [486, 613] on img "button" at bounding box center [475, 597] width 153 height 153
